Goal: Task Accomplishment & Management: Manage account settings

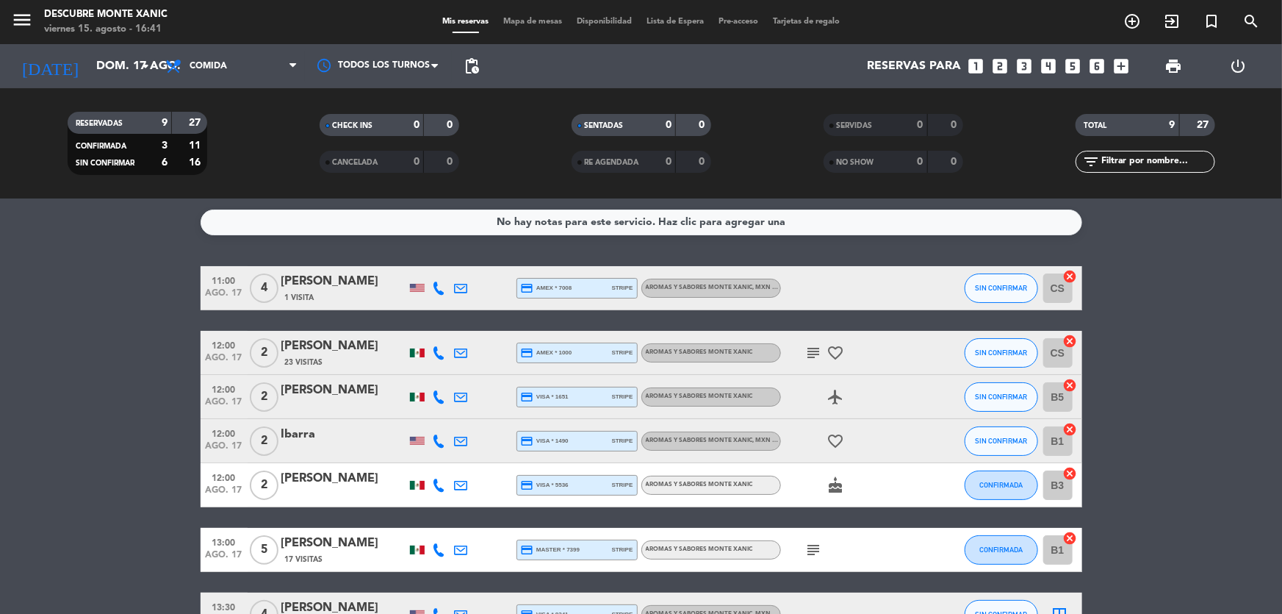
scroll to position [225, 0]
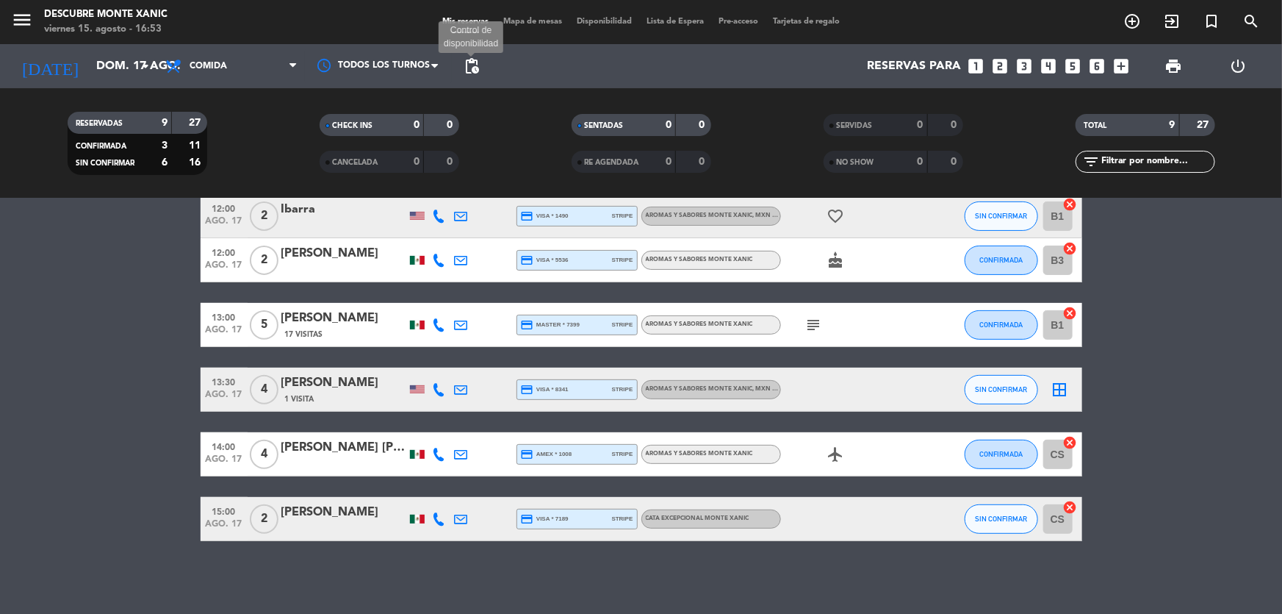
click at [475, 71] on span "pending_actions" at bounding box center [472, 66] width 18 height 18
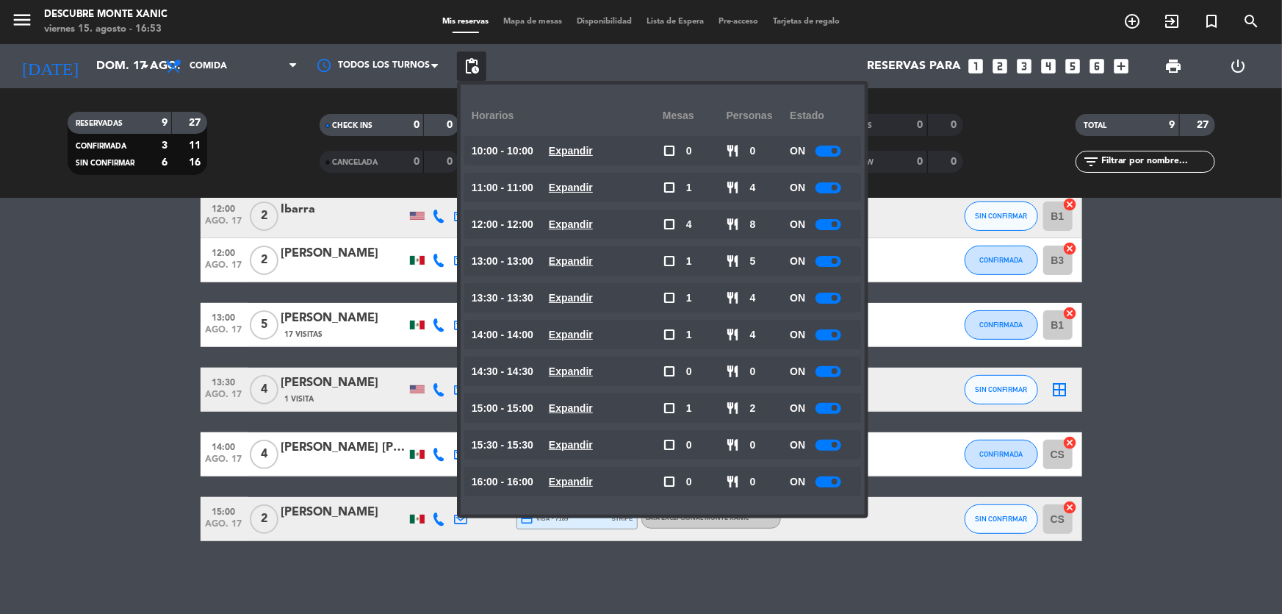
click at [197, 428] on bookings-row "11:00 ago. 17 4 [PERSON_NAME] 1 Visita credit_card amex * 7008 stripe Aromas y …" at bounding box center [641, 291] width 1282 height 500
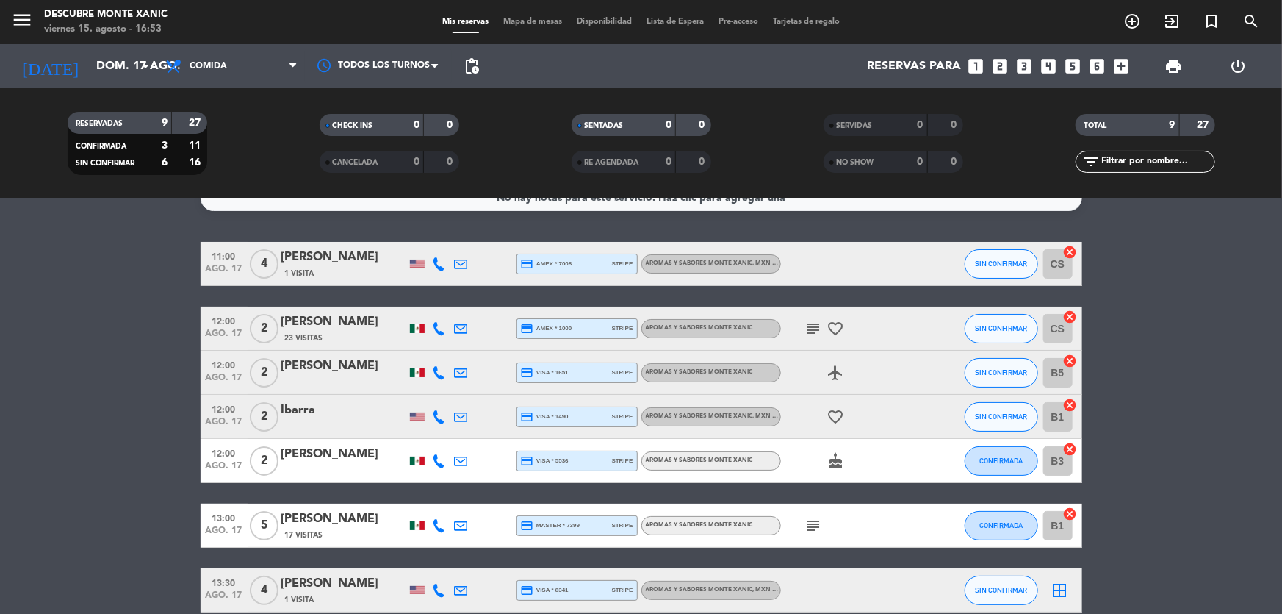
scroll to position [0, 0]
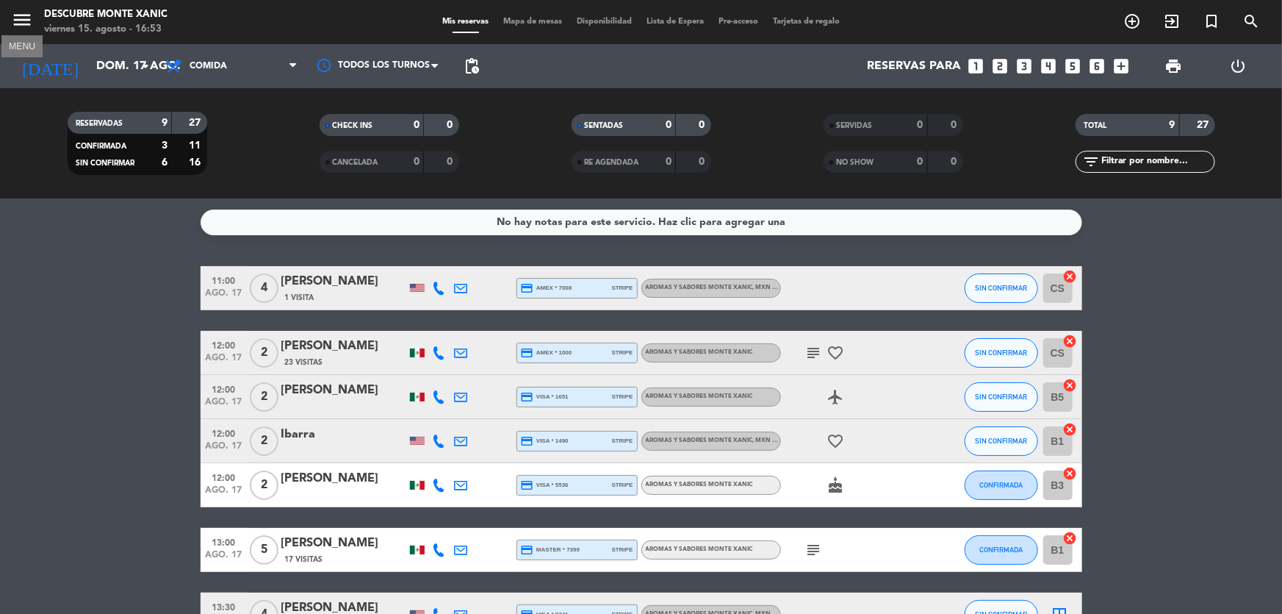
click at [15, 28] on icon "menu" at bounding box center [22, 20] width 22 height 22
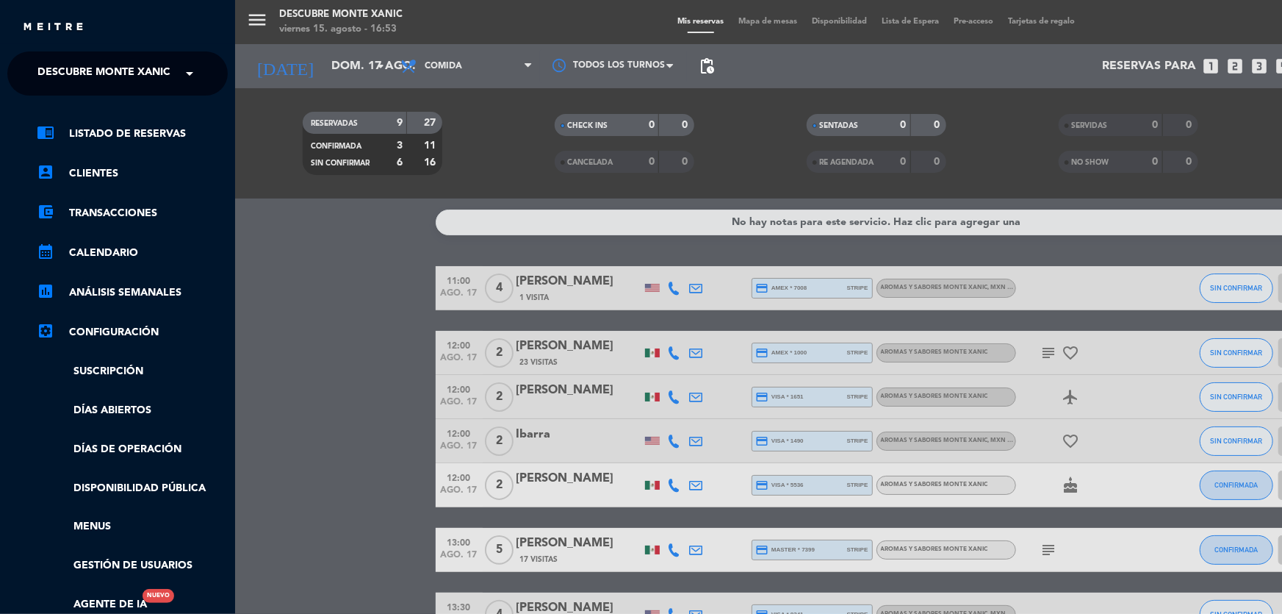
click at [50, 70] on span "Descubre Monte Xanic" at bounding box center [103, 73] width 133 height 31
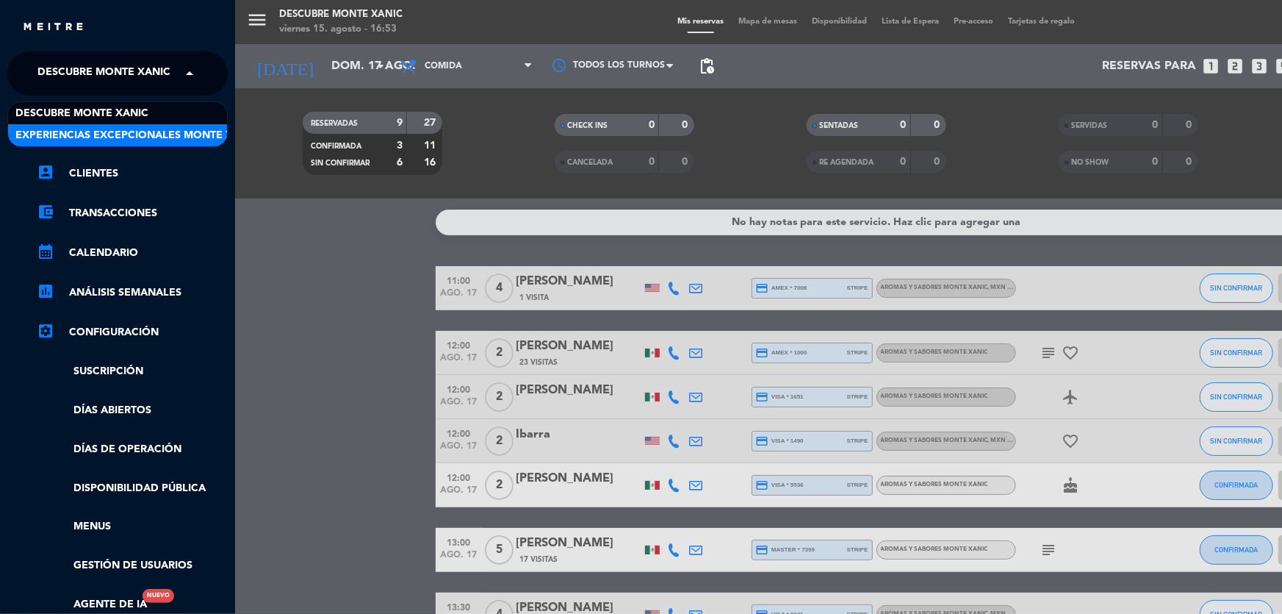
click at [88, 135] on span "Experiencias Excepcionales Monte Xanic" at bounding box center [136, 135] width 243 height 17
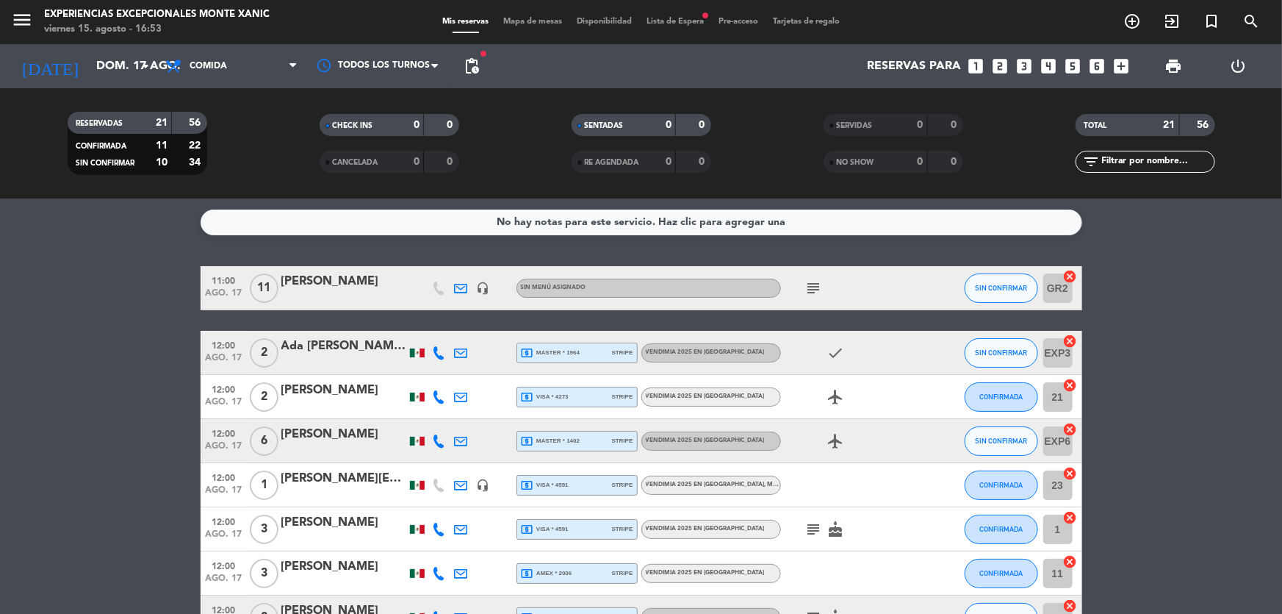
click at [822, 287] on icon "subject" at bounding box center [814, 288] width 18 height 18
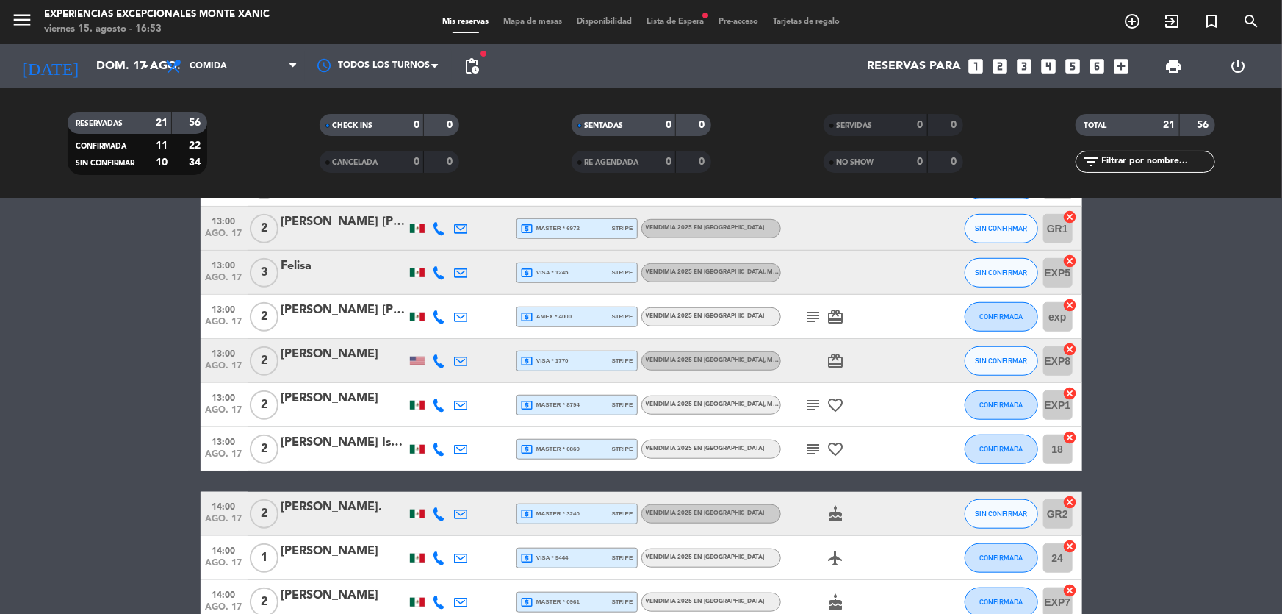
scroll to position [668, 0]
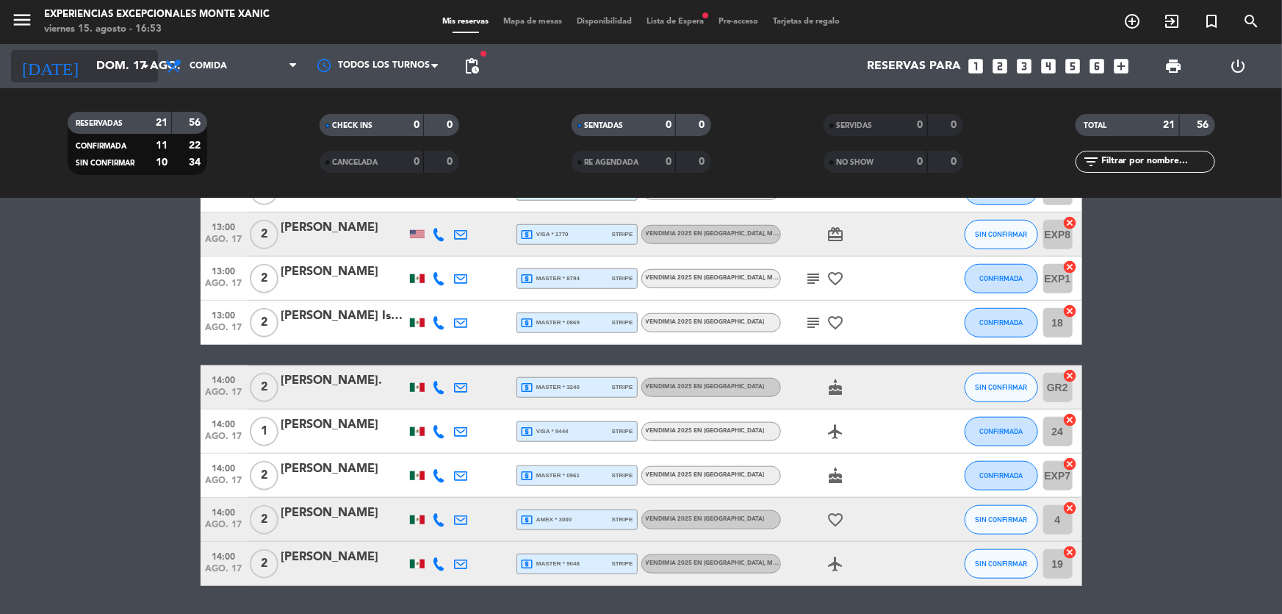
click at [125, 64] on input "dom. 17 ago." at bounding box center [166, 66] width 155 height 29
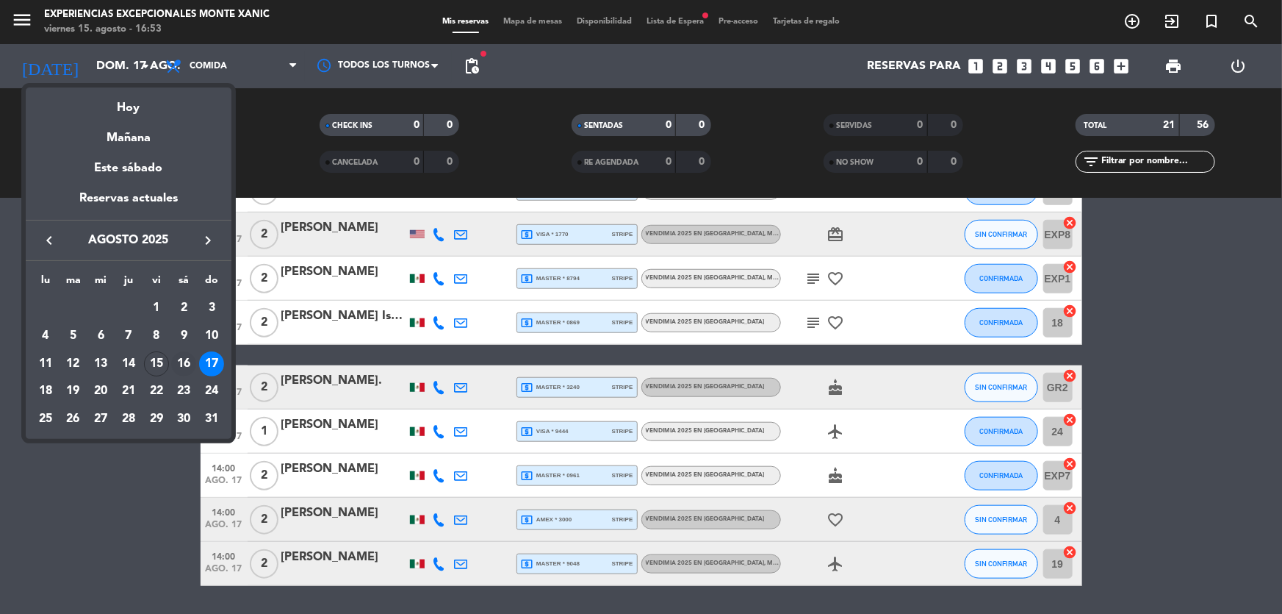
click at [187, 351] on div "16" at bounding box center [183, 363] width 25 height 25
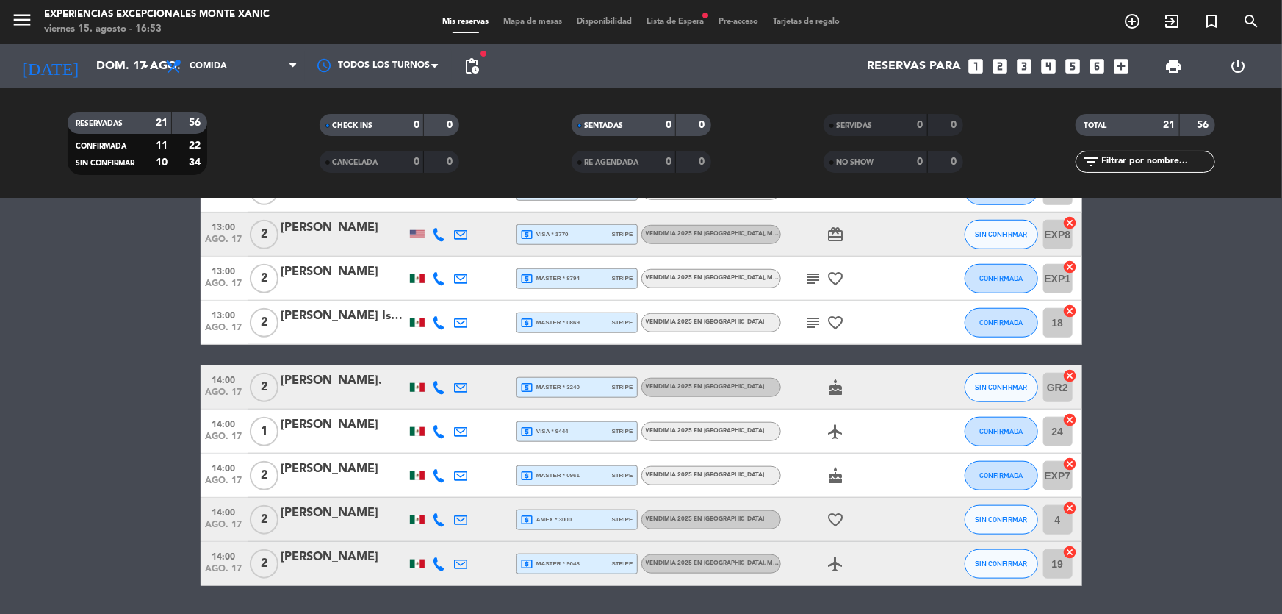
type input "sáb. 16 ago."
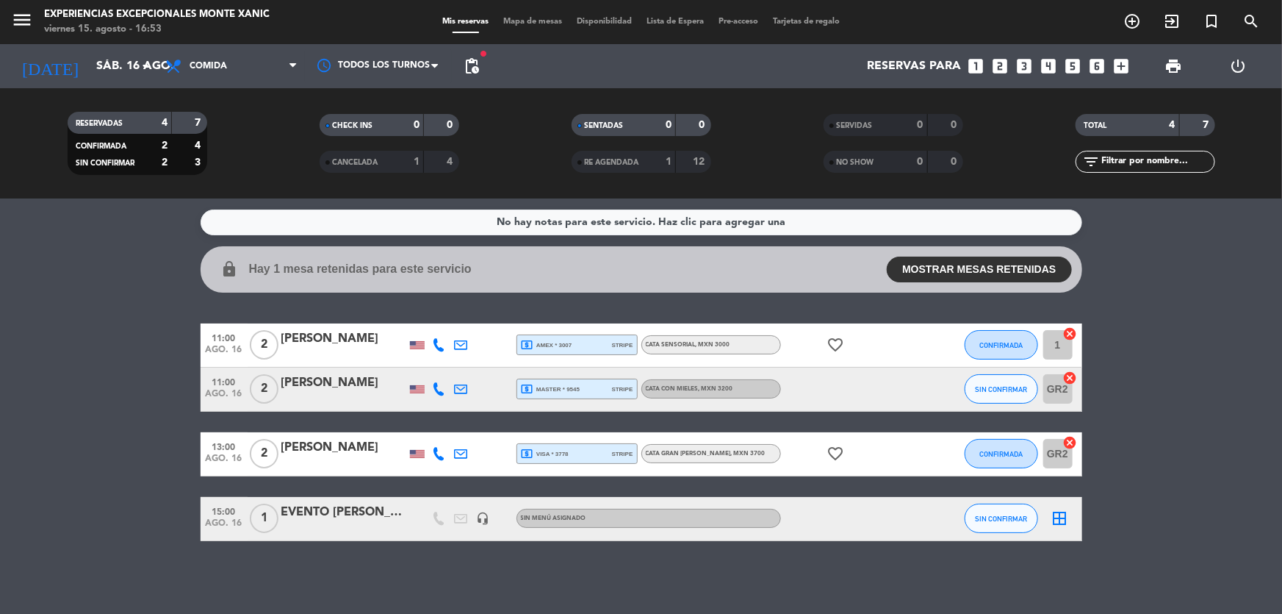
click at [952, 260] on button "MOSTRAR MESAS RETENIDAS" at bounding box center [979, 269] width 184 height 26
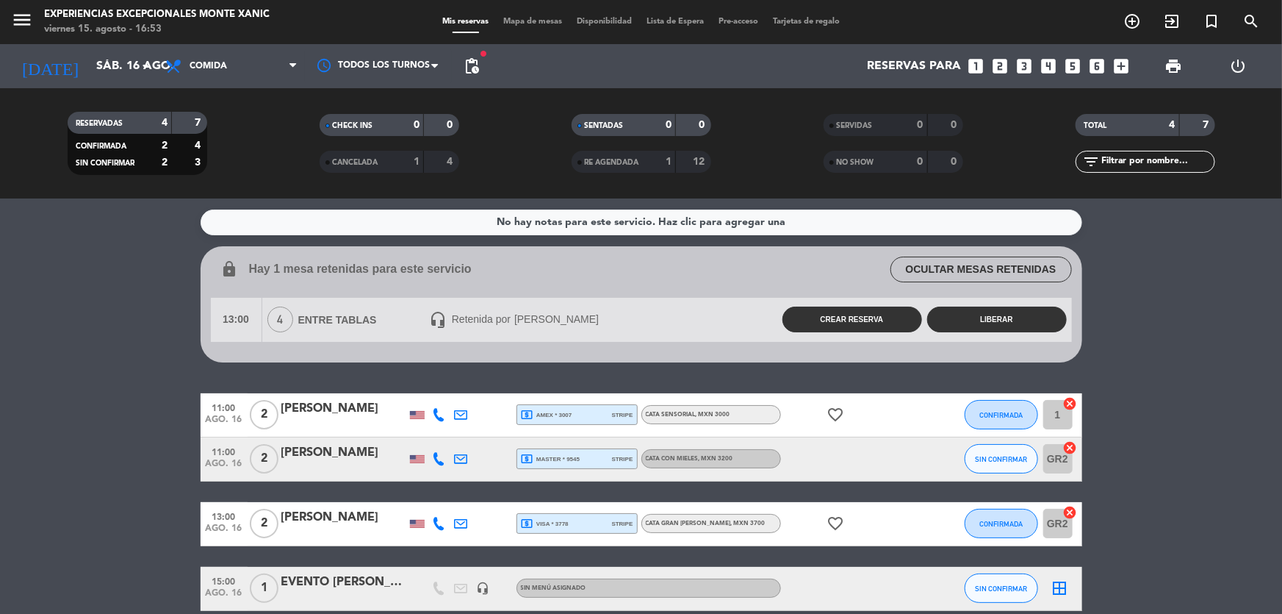
click at [137, 351] on collapsable-reservations "lock Hay 1 mesa retenidas para este servicio OCULTAR MESAS RETENIDAS 13:00 4 EN…" at bounding box center [641, 304] width 1282 height 116
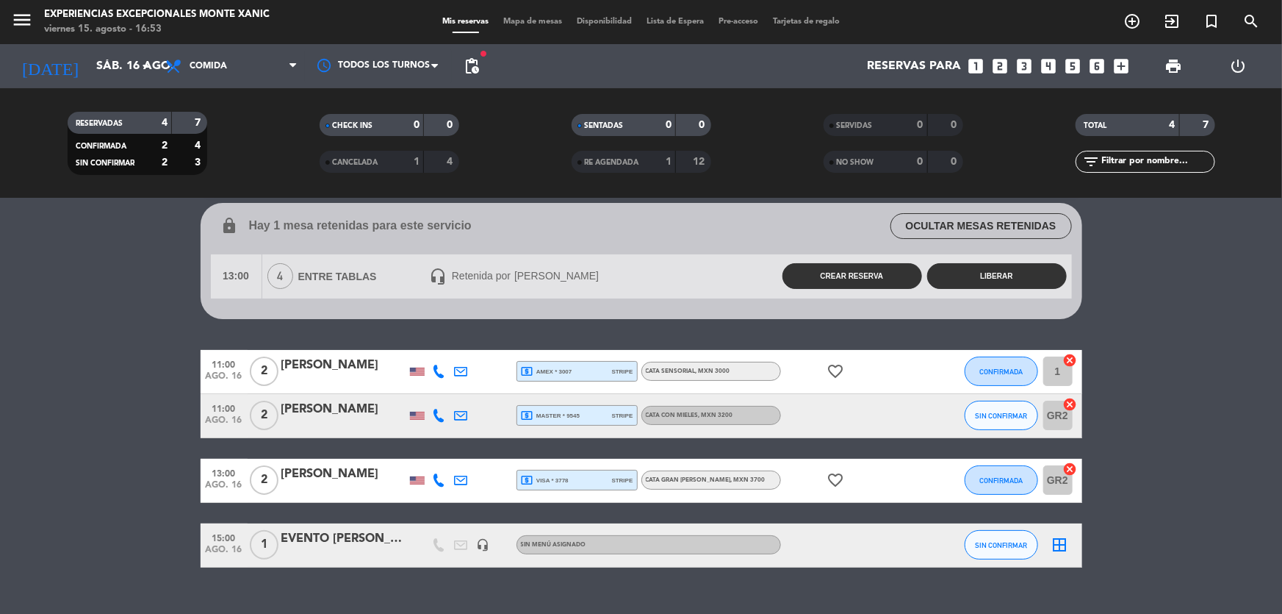
scroll to position [66, 0]
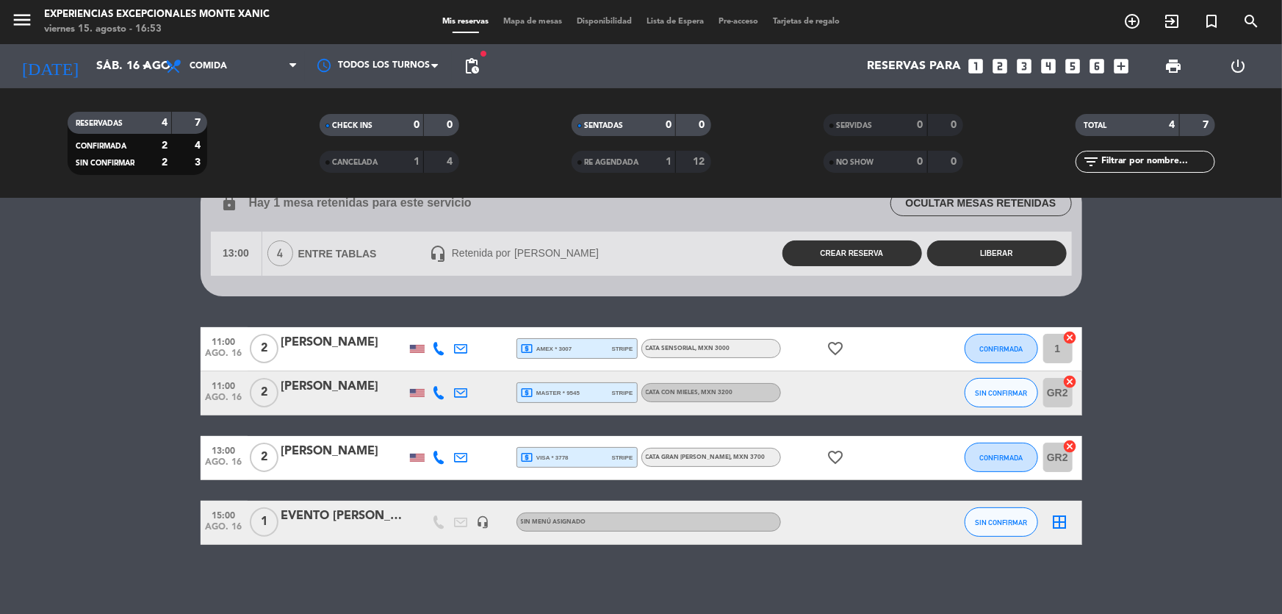
click at [434, 456] on icon at bounding box center [439, 456] width 13 height 13
click at [0, 458] on bookings-row "11:00 ago. 16 2 [PERSON_NAME] local_atm amex * 3007 stripe CATA SENSORIAL , MXN…" at bounding box center [641, 436] width 1282 height 218
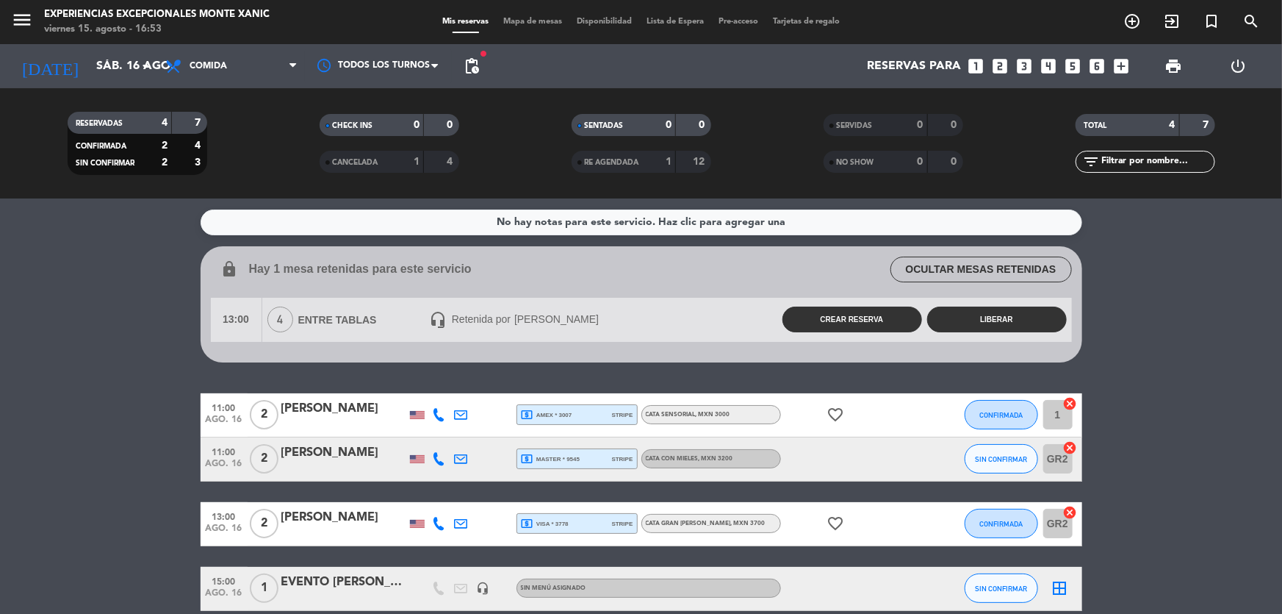
scroll to position [70, 0]
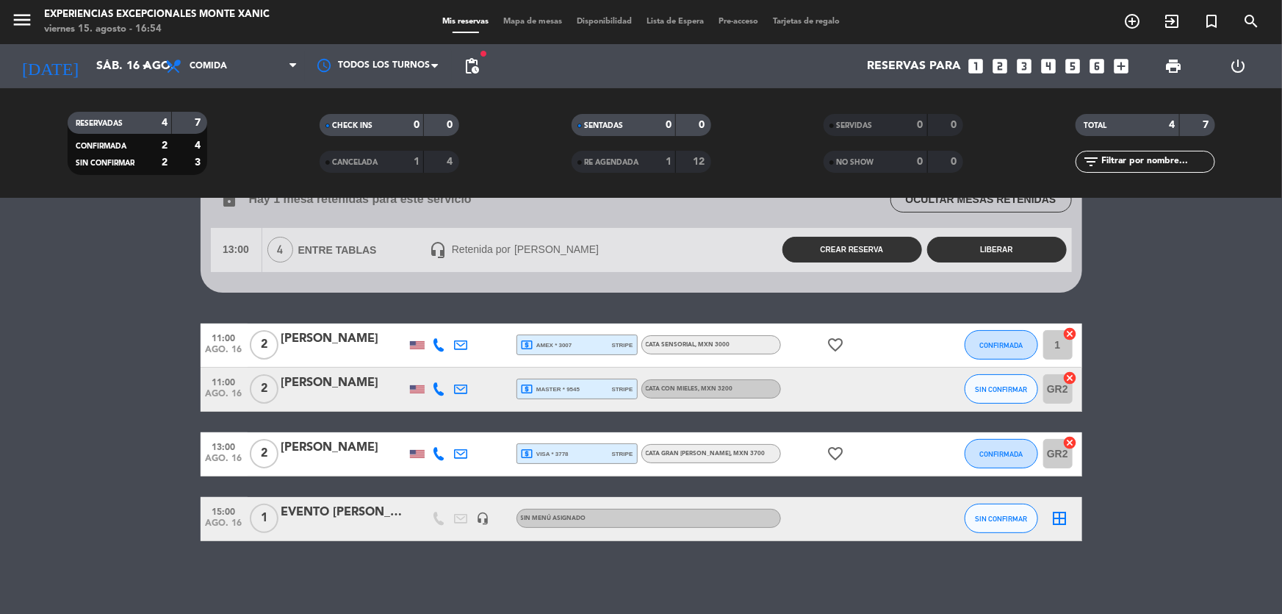
click at [481, 514] on icon "headset_mic" at bounding box center [483, 517] width 13 height 13
click at [123, 506] on bookings-row "11:00 ago. 16 2 [PERSON_NAME] local_atm amex * 3007 stripe CATA SENSORIAL , MXN…" at bounding box center [641, 432] width 1282 height 218
click at [370, 525] on div at bounding box center [343, 528] width 125 height 12
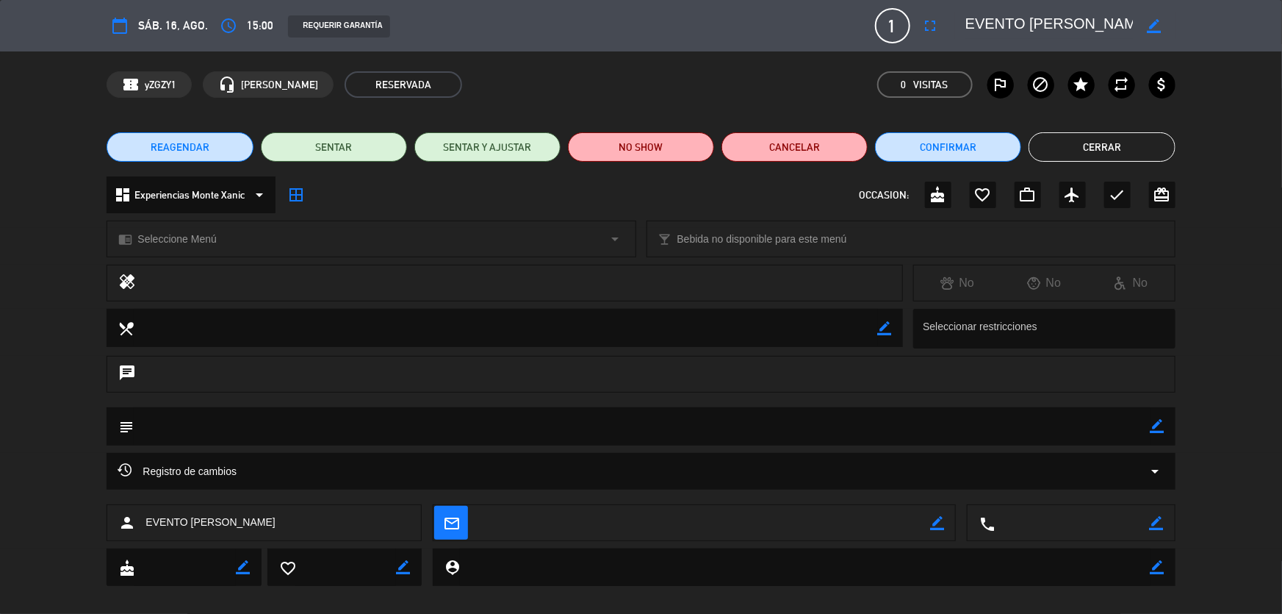
click at [1043, 148] on button "Cerrar" at bounding box center [1102, 146] width 146 height 29
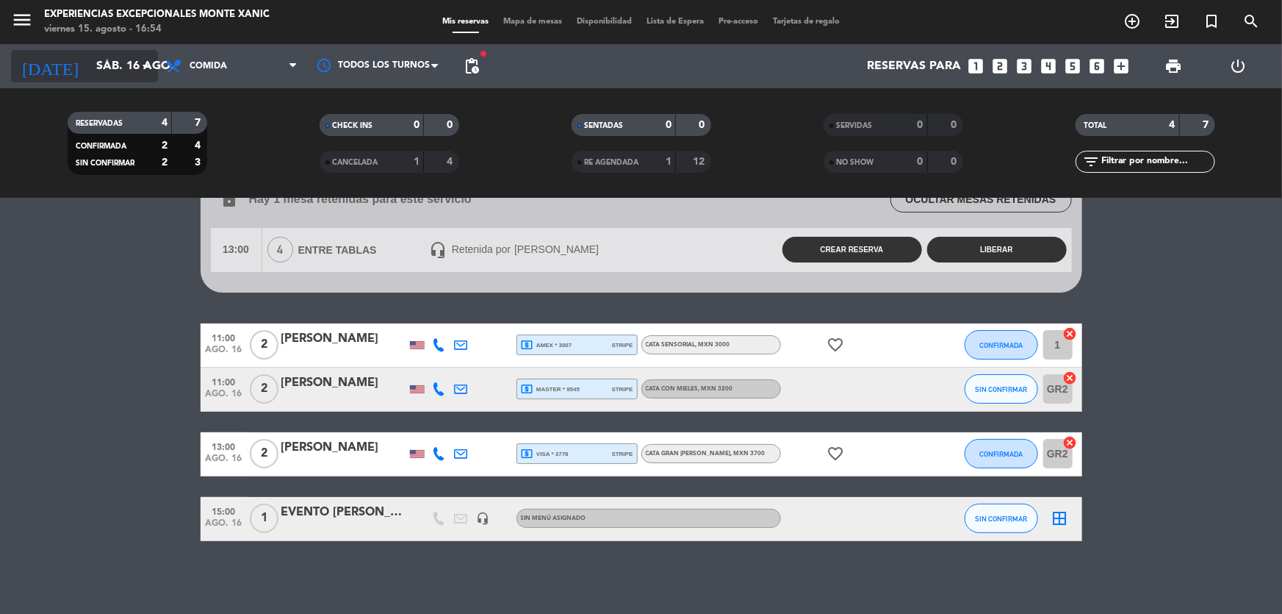
click at [103, 56] on input "sáb. 16 ago." at bounding box center [166, 66] width 155 height 29
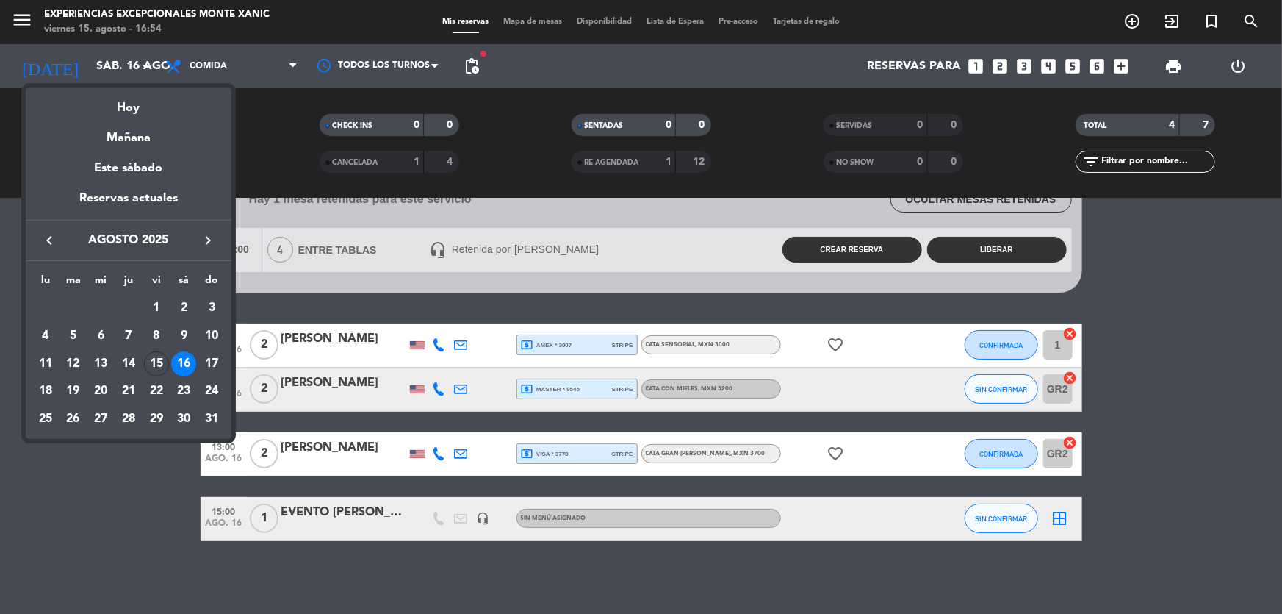
click at [114, 606] on div at bounding box center [641, 307] width 1282 height 614
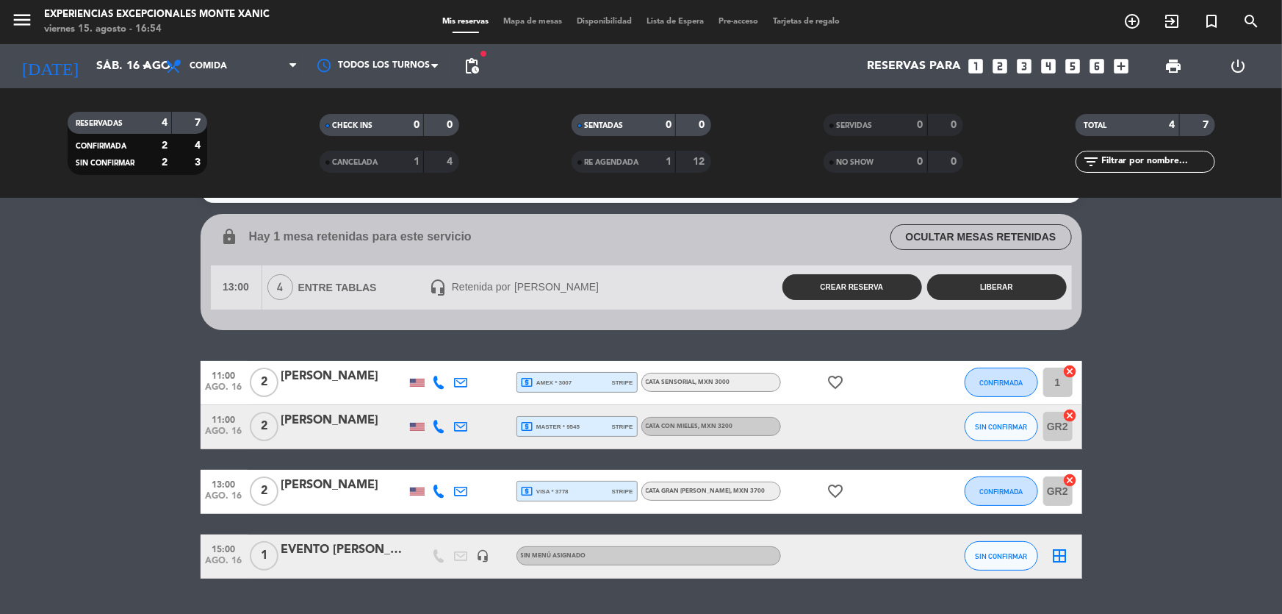
scroll to position [0, 0]
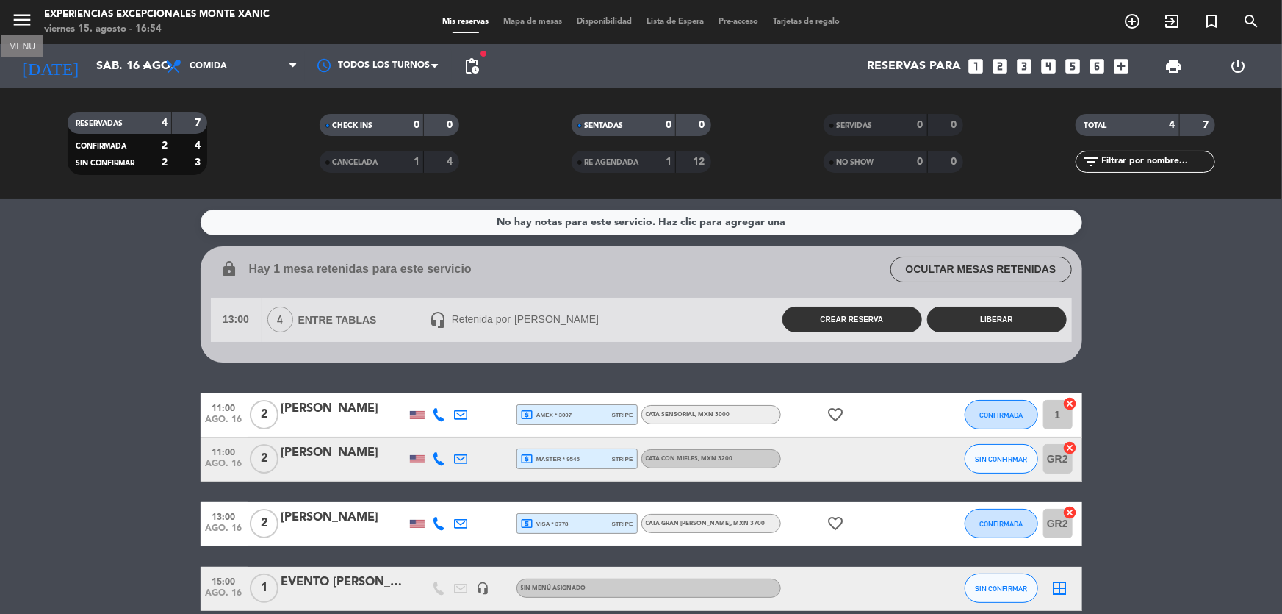
click at [23, 22] on icon "menu" at bounding box center [22, 20] width 22 height 22
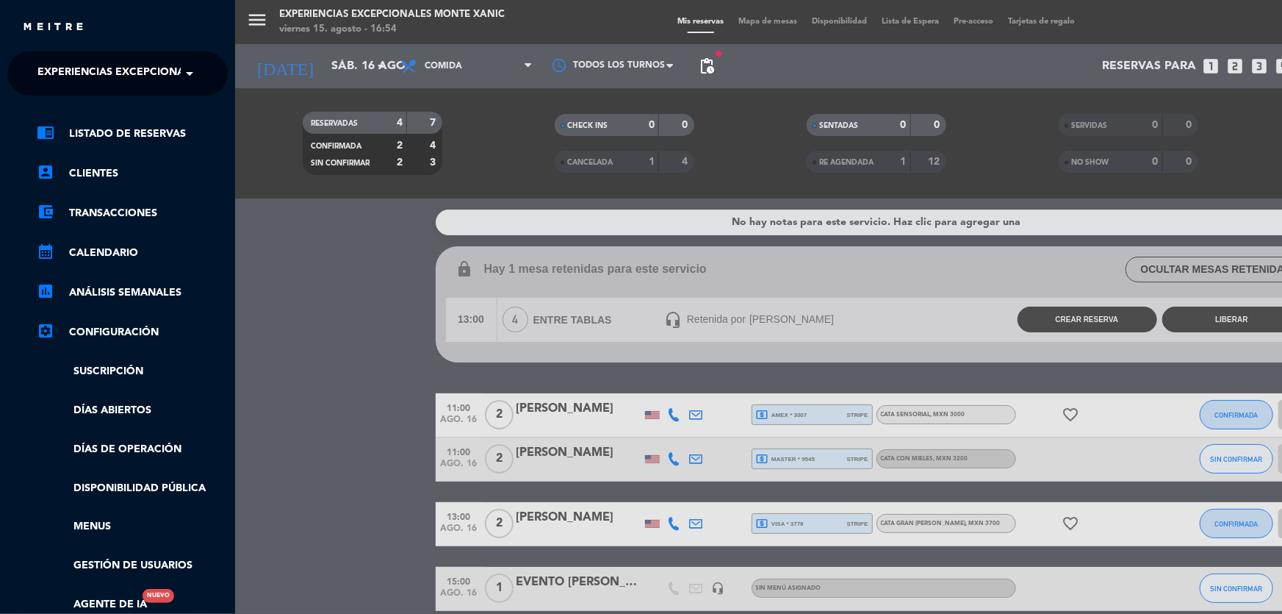
click at [131, 81] on span "Experiencias Excepcionales Monte Xanic" at bounding box center [158, 73] width 243 height 31
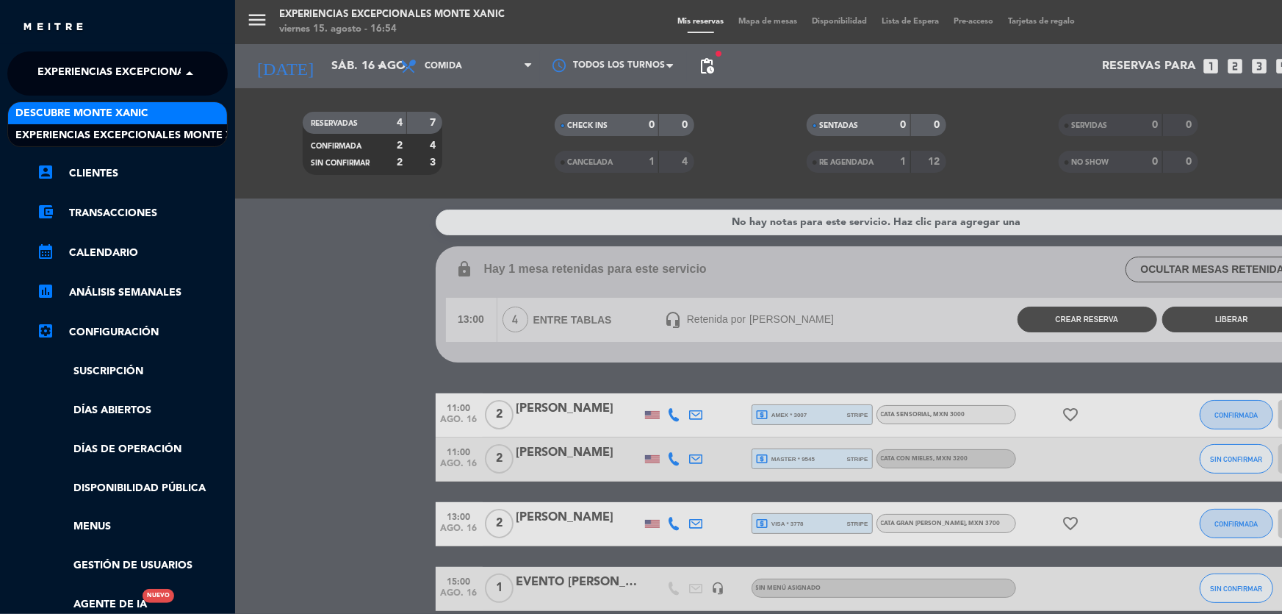
click at [130, 116] on span "Descubre Monte Xanic" at bounding box center [81, 113] width 133 height 17
